Goal: Information Seeking & Learning: Learn about a topic

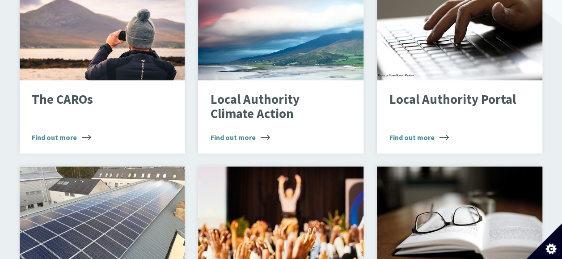
scroll to position [640, 0]
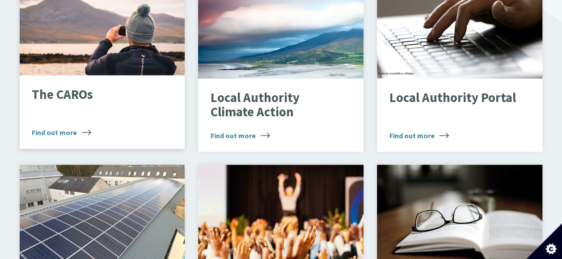
click at [79, 141] on div "The CAROs Find out more" at bounding box center [102, 111] width 165 height 73
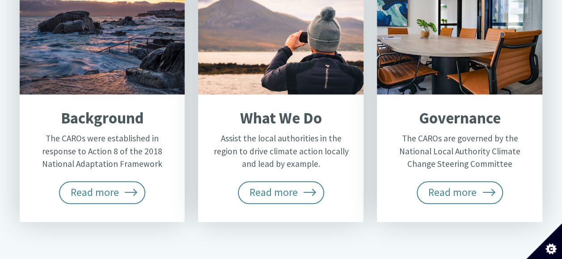
scroll to position [441, 0]
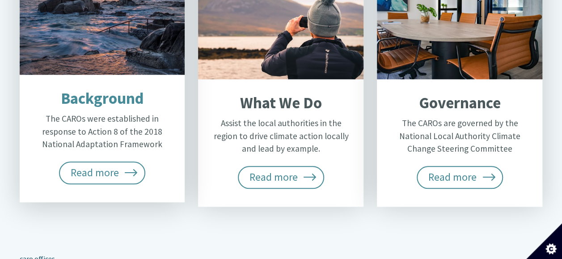
click at [131, 125] on p "The CAROs were established in response to Action 8 of the 2018 National Adaptat…" at bounding box center [101, 131] width 139 height 38
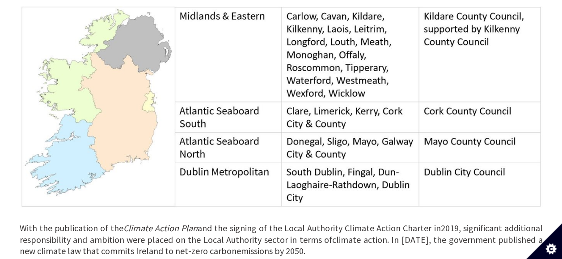
scroll to position [678, 0]
